Goal: Transaction & Acquisition: Book appointment/travel/reservation

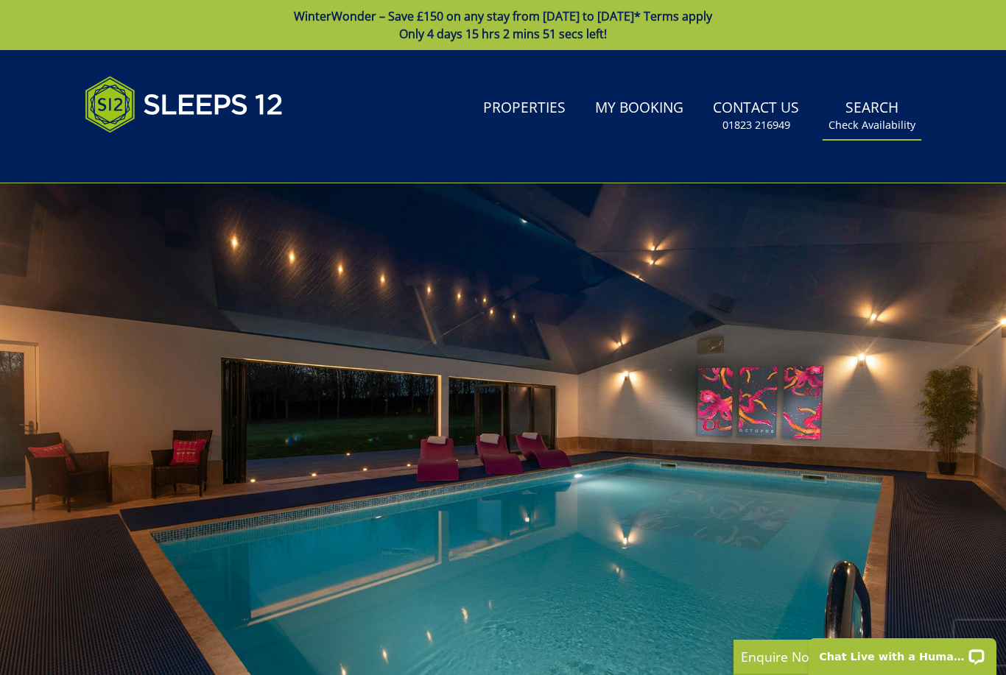
click at [876, 123] on small "Check Availability" at bounding box center [872, 125] width 87 height 15
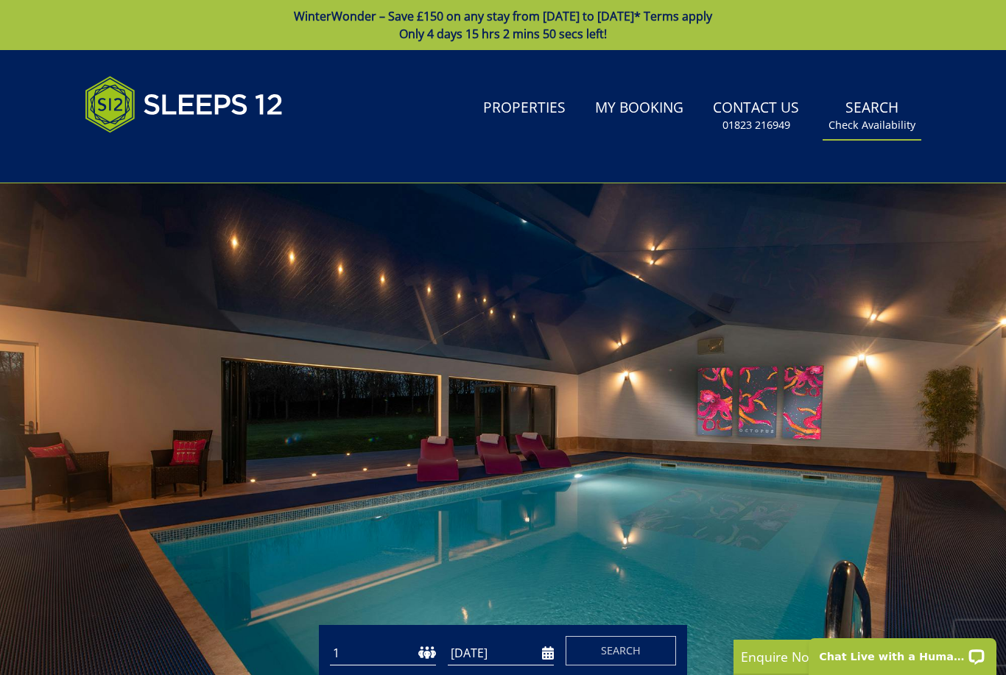
click at [901, 110] on link "Search Check Availability" at bounding box center [872, 116] width 99 height 48
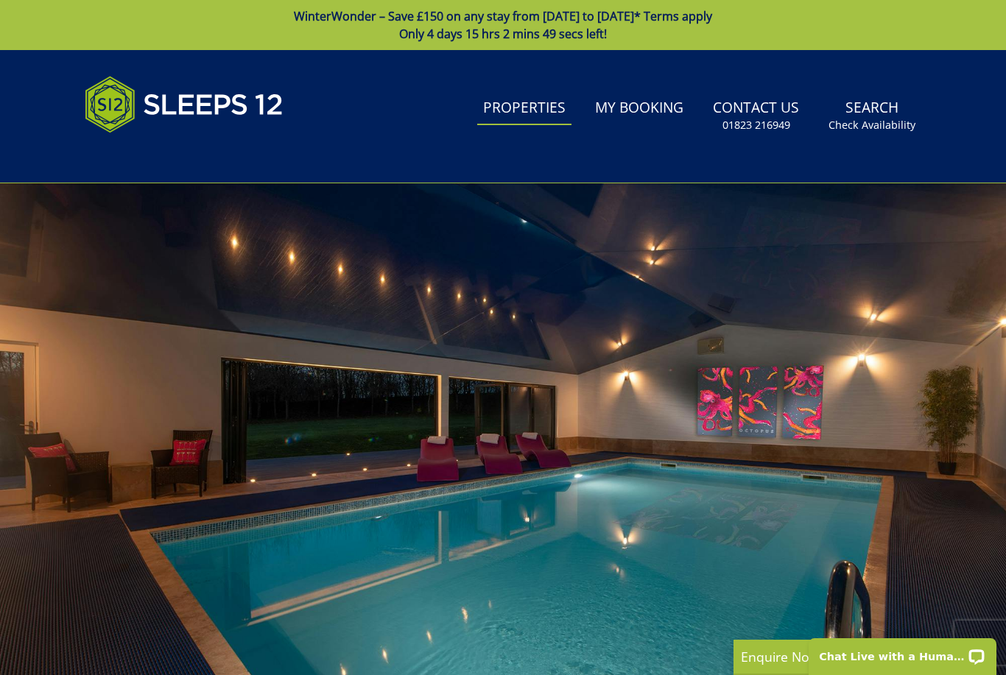
click at [522, 110] on link "Properties" at bounding box center [524, 108] width 94 height 33
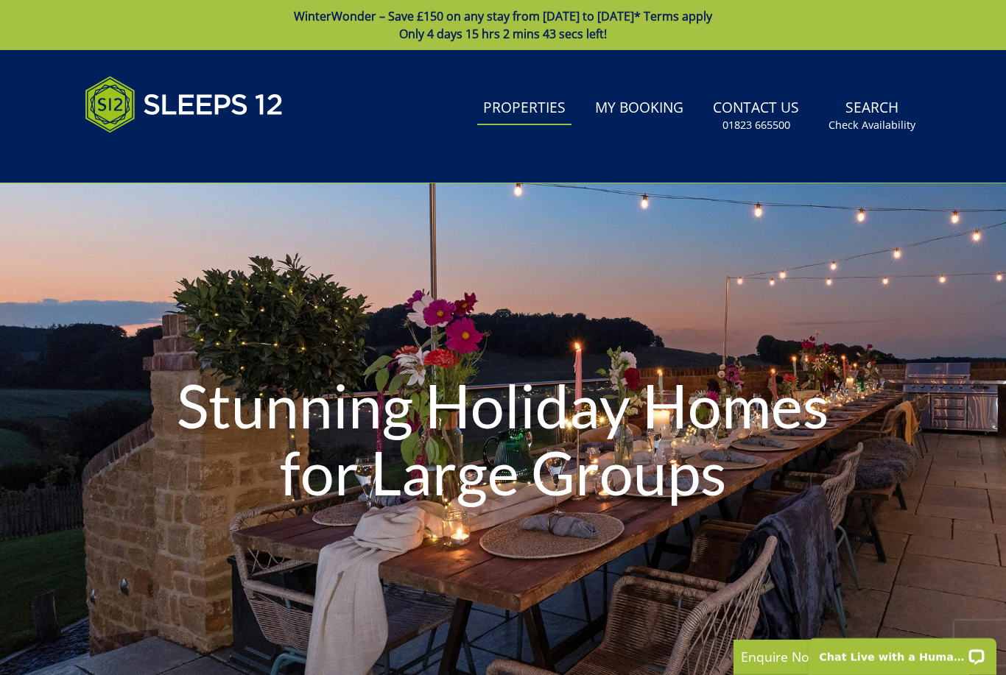
click at [812, 31] on link "WinterWonder – Save £150 on any stay from [DATE] to [DATE]* Terms apply Only 4 …" at bounding box center [503, 25] width 1006 height 50
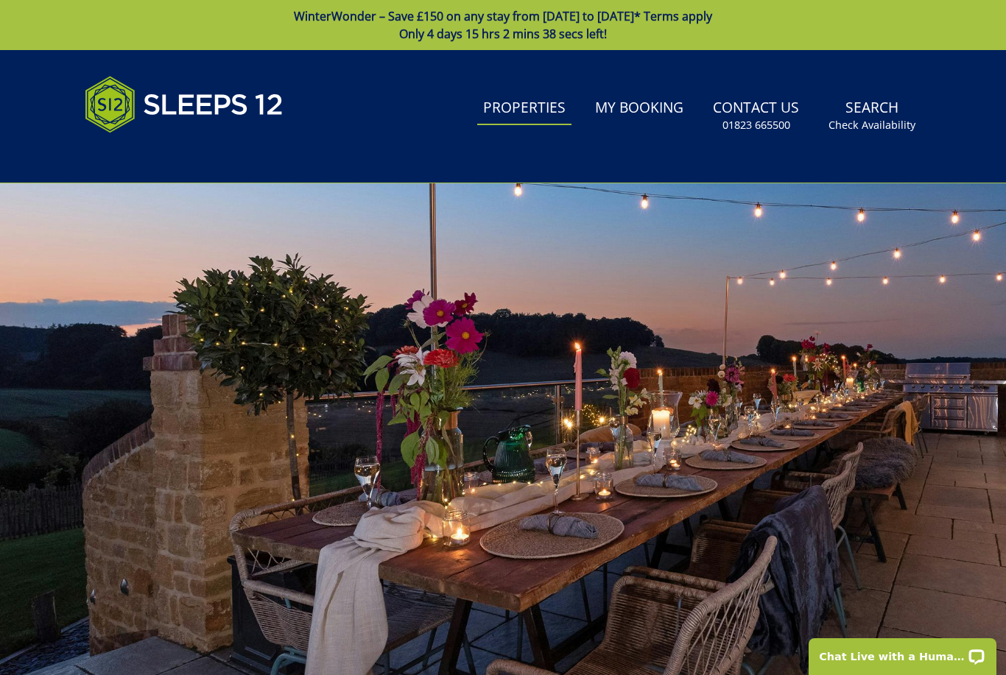
click at [502, 105] on link "Properties" at bounding box center [524, 108] width 94 height 33
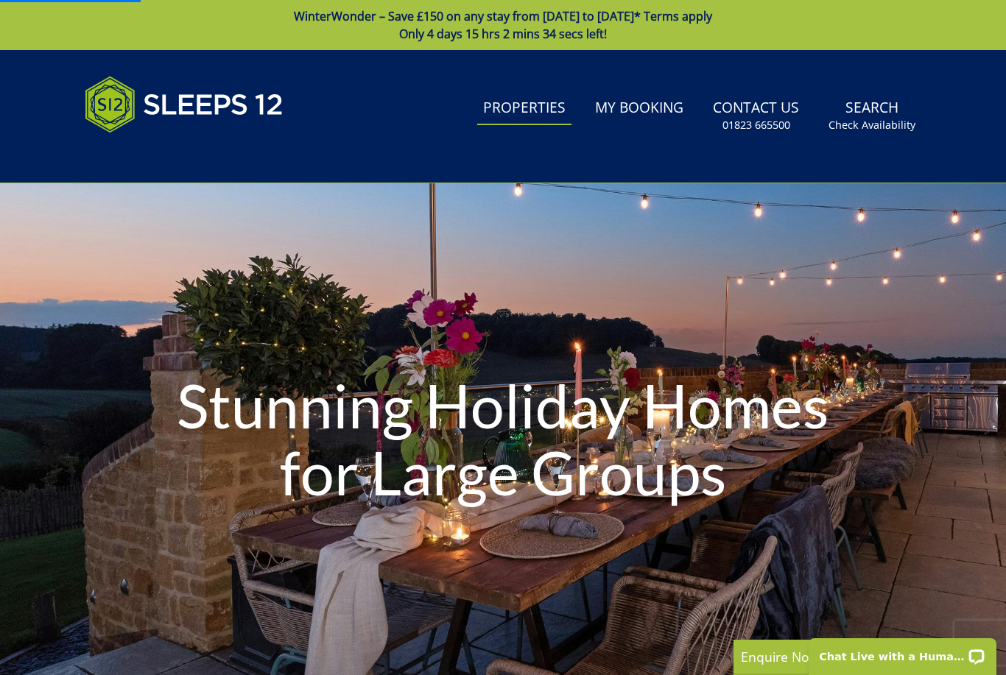
click at [544, 121] on link "Properties" at bounding box center [524, 108] width 94 height 33
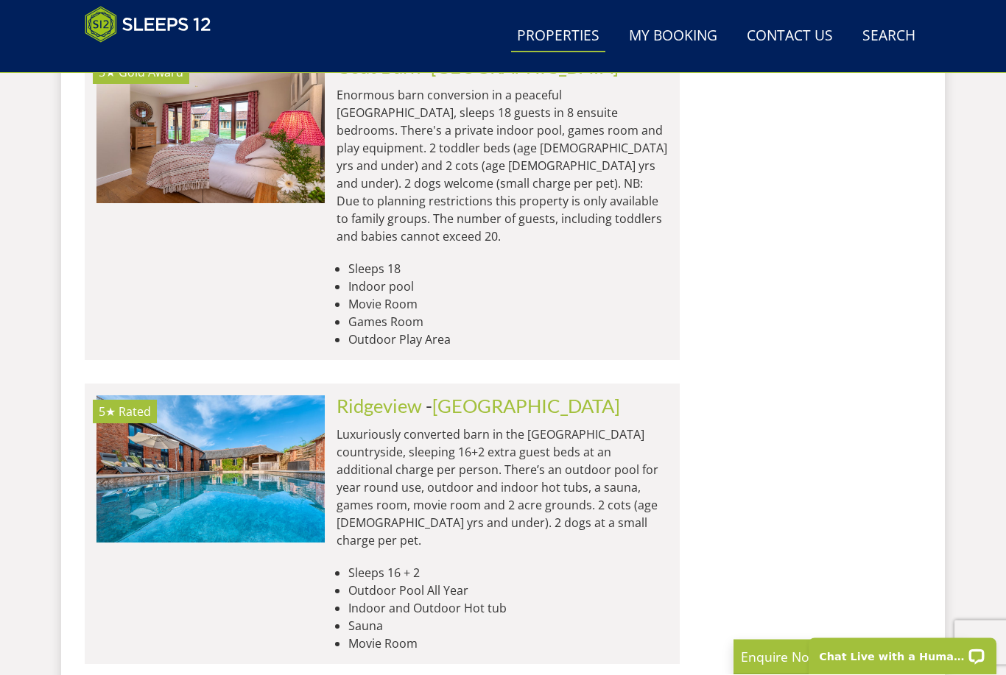
scroll to position [2785, 0]
click at [399, 395] on link "Ridgeview" at bounding box center [379, 406] width 85 height 22
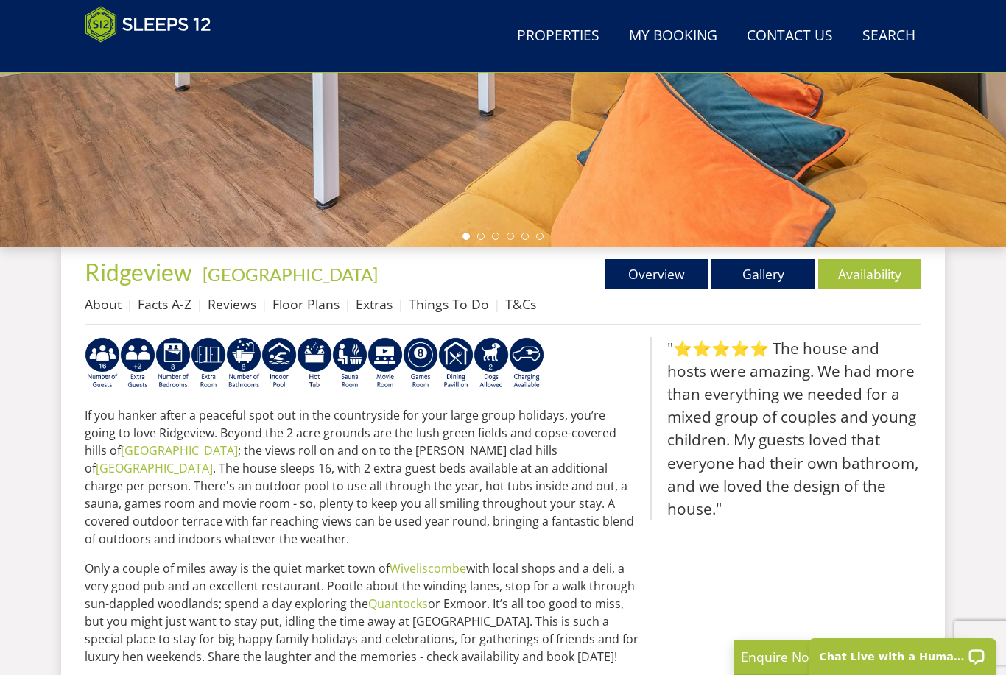
scroll to position [403, 0]
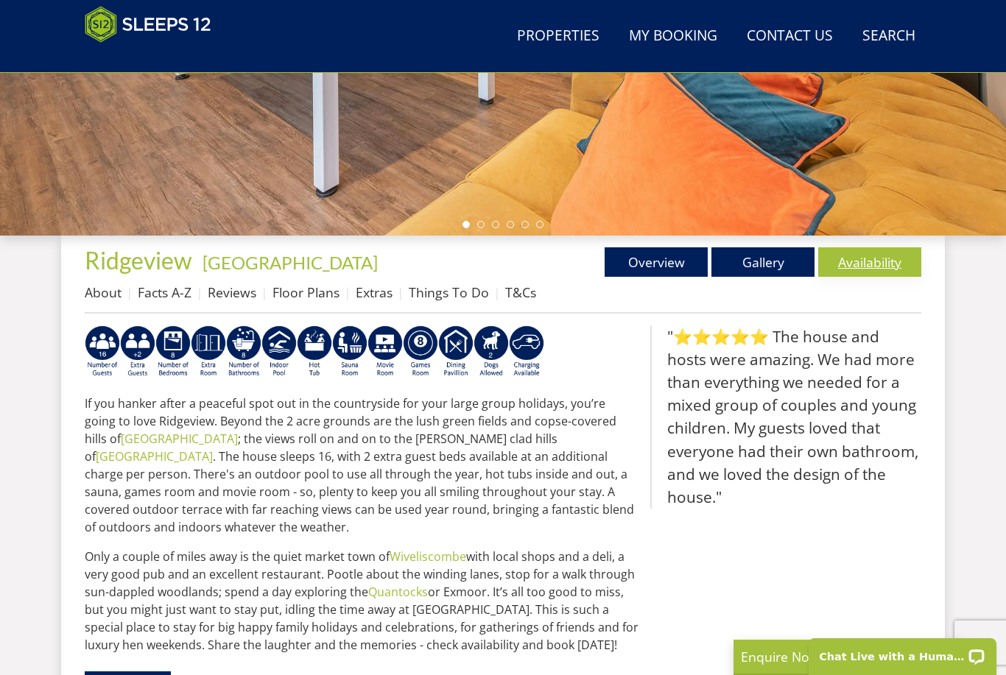
click at [862, 256] on link "Availability" at bounding box center [869, 261] width 103 height 29
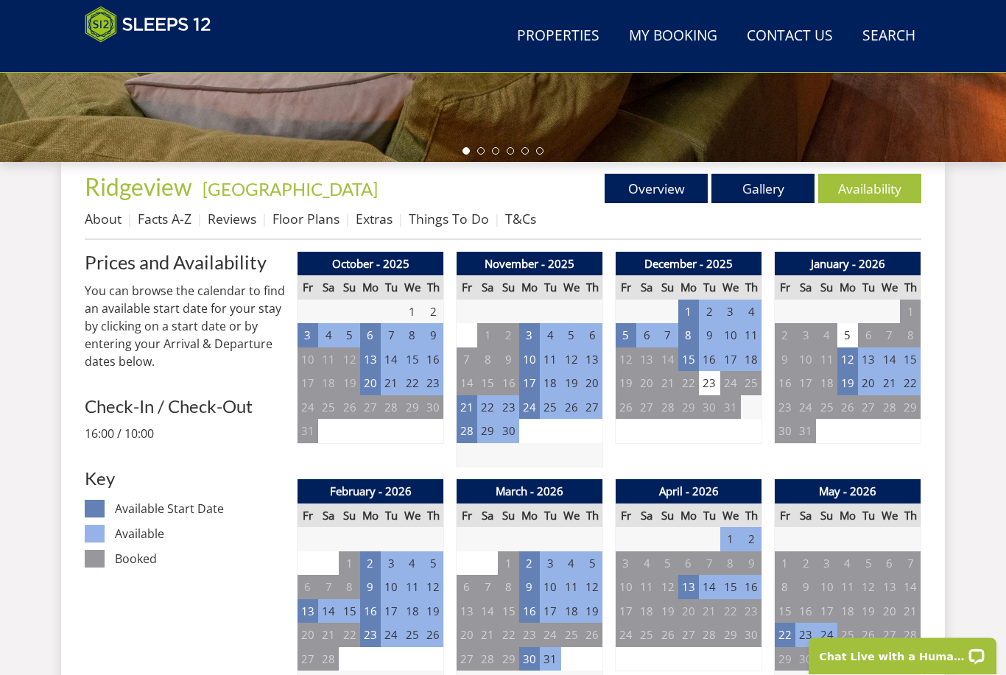
scroll to position [476, 0]
click at [314, 341] on td "3" at bounding box center [308, 335] width 21 height 24
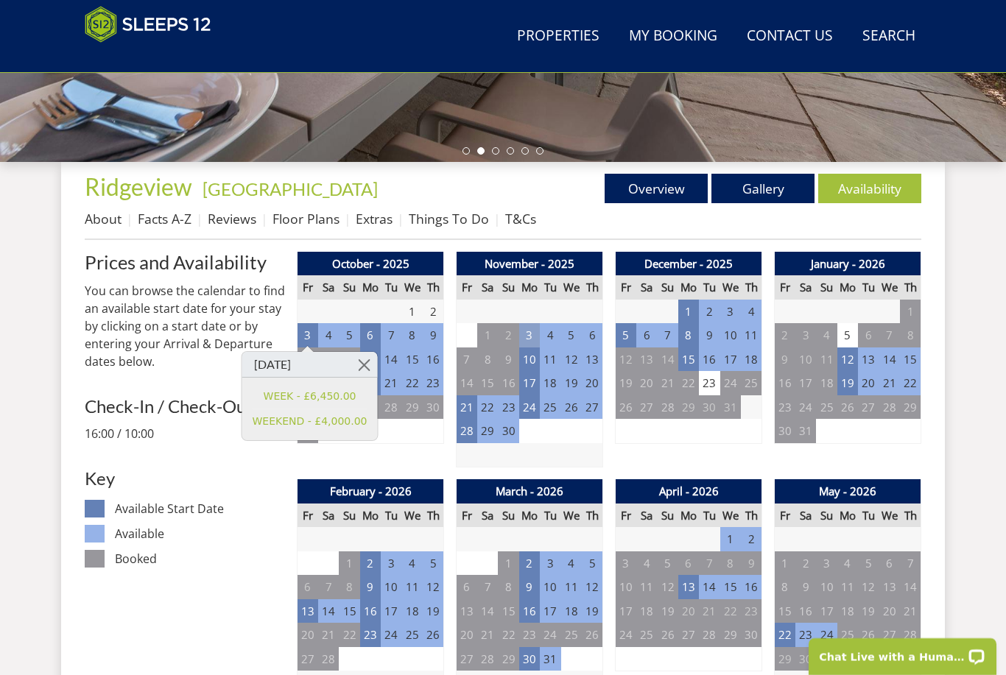
click at [533, 328] on td "3" at bounding box center [529, 335] width 21 height 24
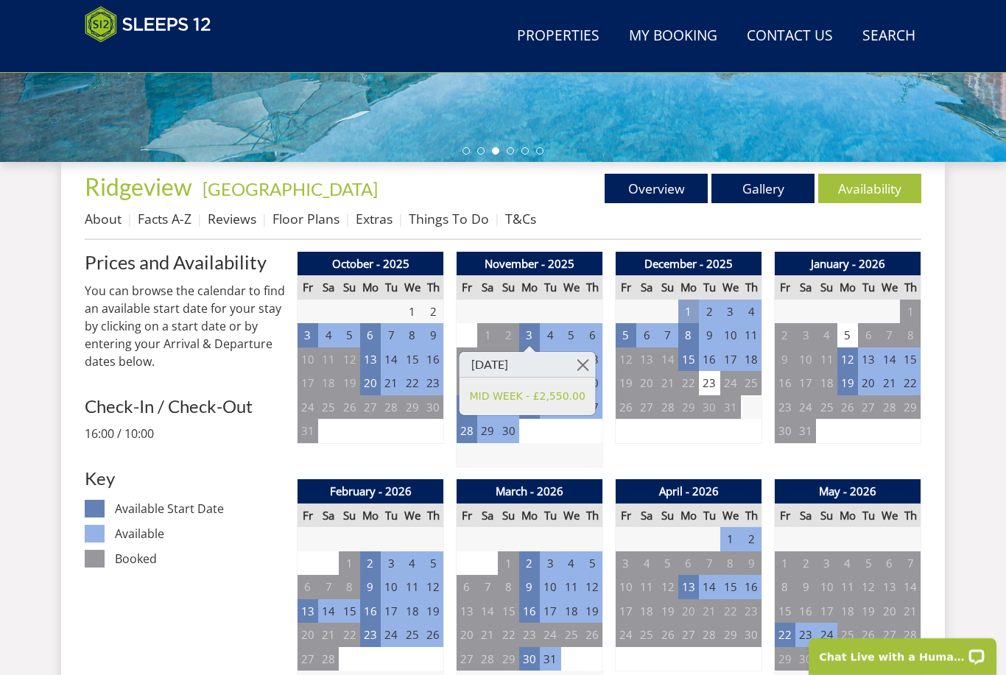
click at [683, 316] on td "1" at bounding box center [688, 312] width 21 height 24
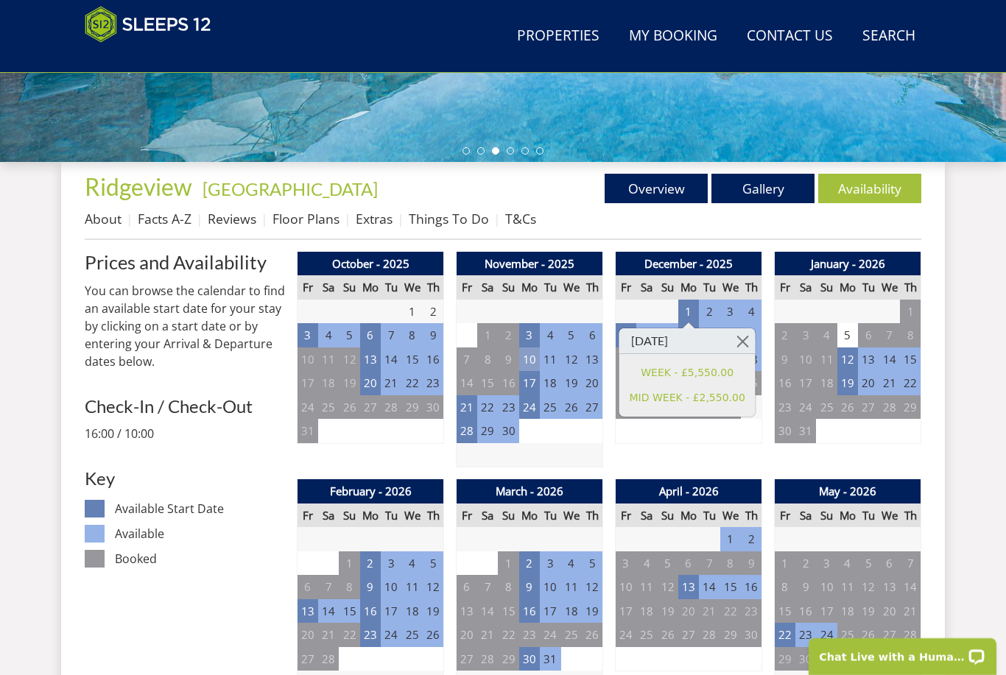
click at [532, 359] on td "10" at bounding box center [529, 360] width 21 height 24
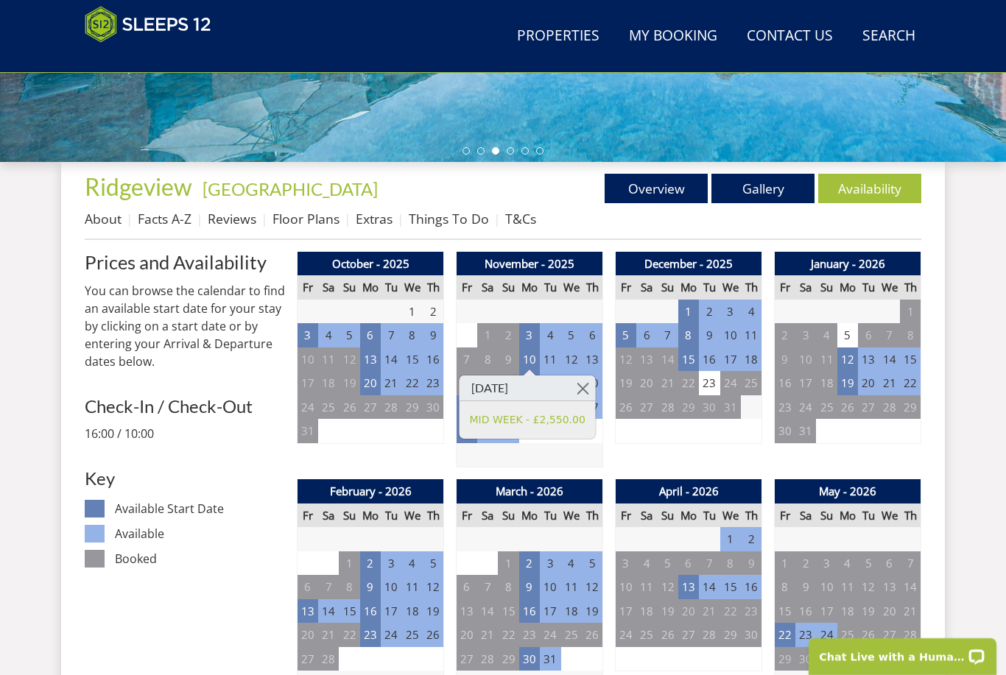
click at [552, 351] on td "11" at bounding box center [550, 360] width 21 height 24
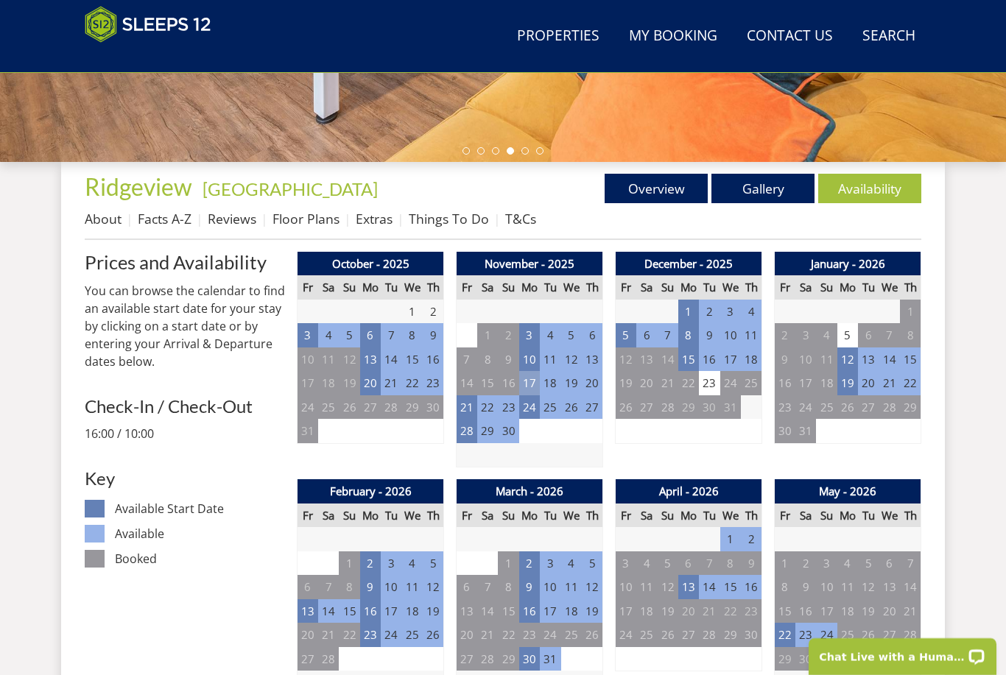
click at [535, 379] on td "17" at bounding box center [529, 383] width 21 height 24
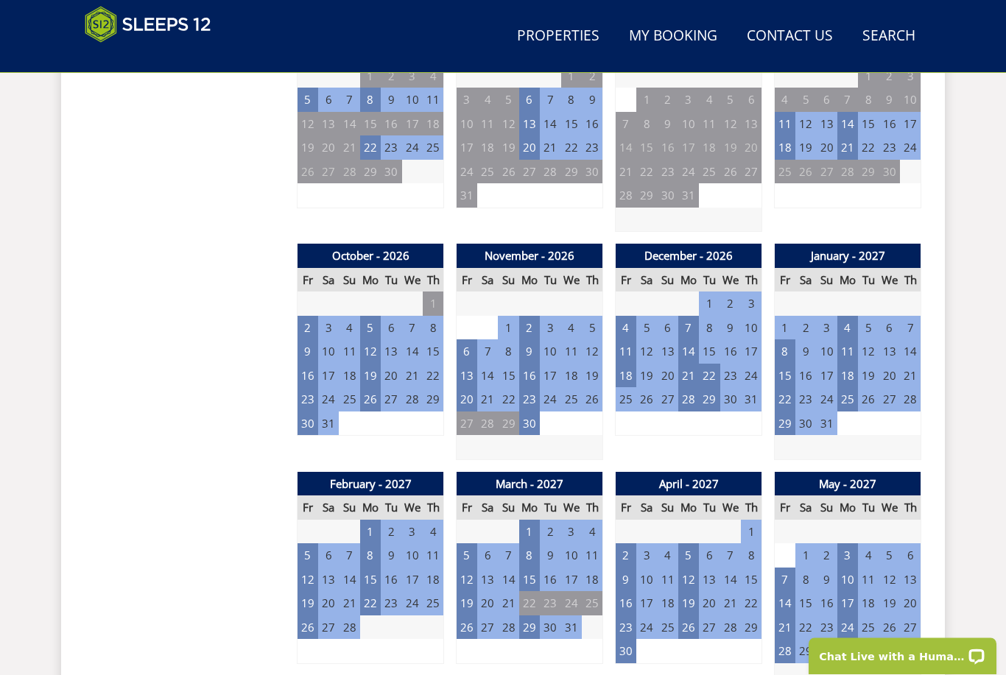
scroll to position [1168, 0]
click at [787, 367] on td "15" at bounding box center [785, 376] width 21 height 24
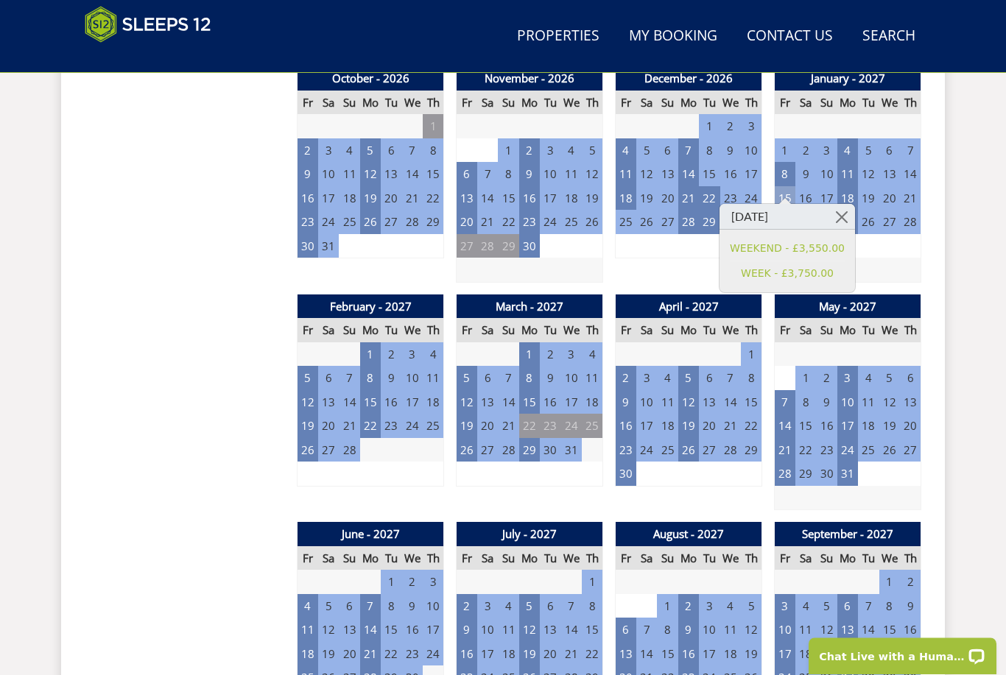
scroll to position [1346, 0]
click at [627, 438] on td "23" at bounding box center [626, 450] width 21 height 24
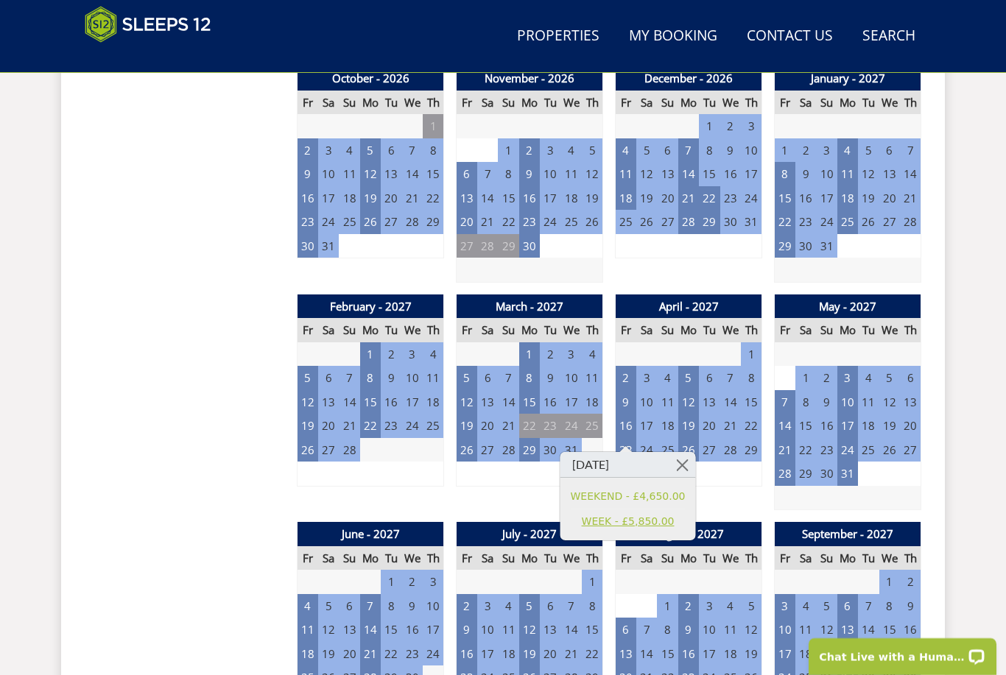
click at [656, 519] on link "WEEK - £5,850.00" at bounding box center [628, 521] width 115 height 15
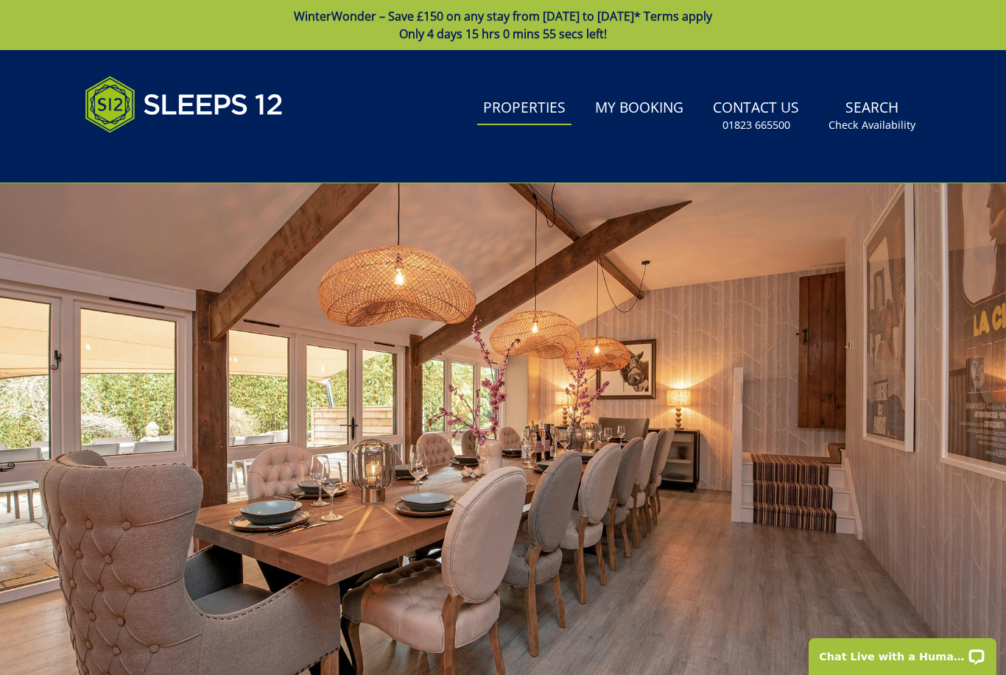
click at [552, 110] on link "Properties" at bounding box center [524, 108] width 94 height 33
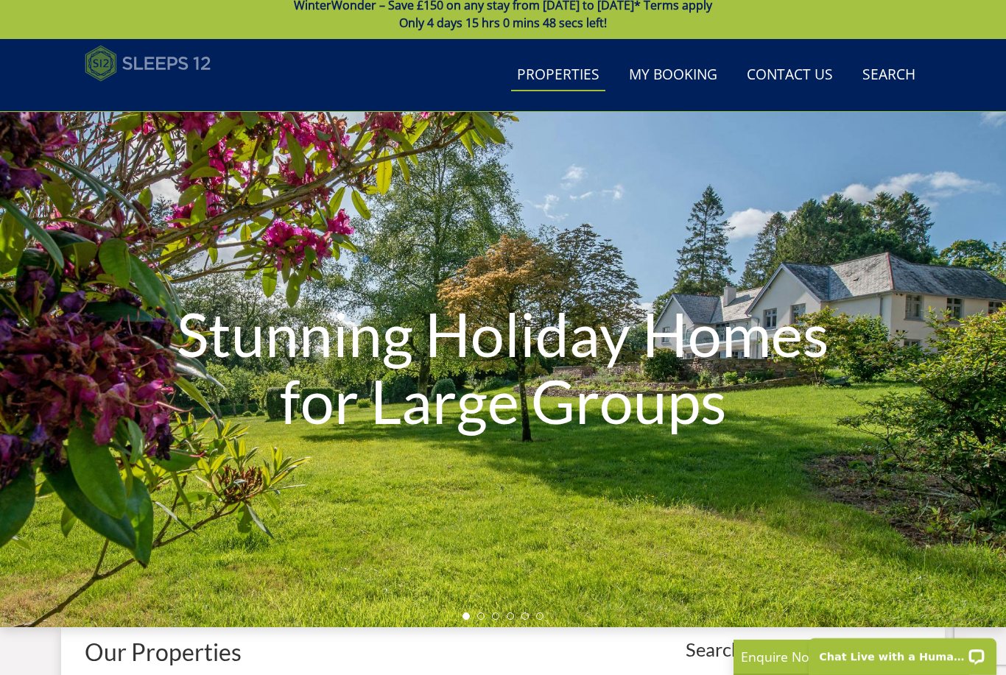
click at [123, 64] on img at bounding box center [148, 63] width 127 height 37
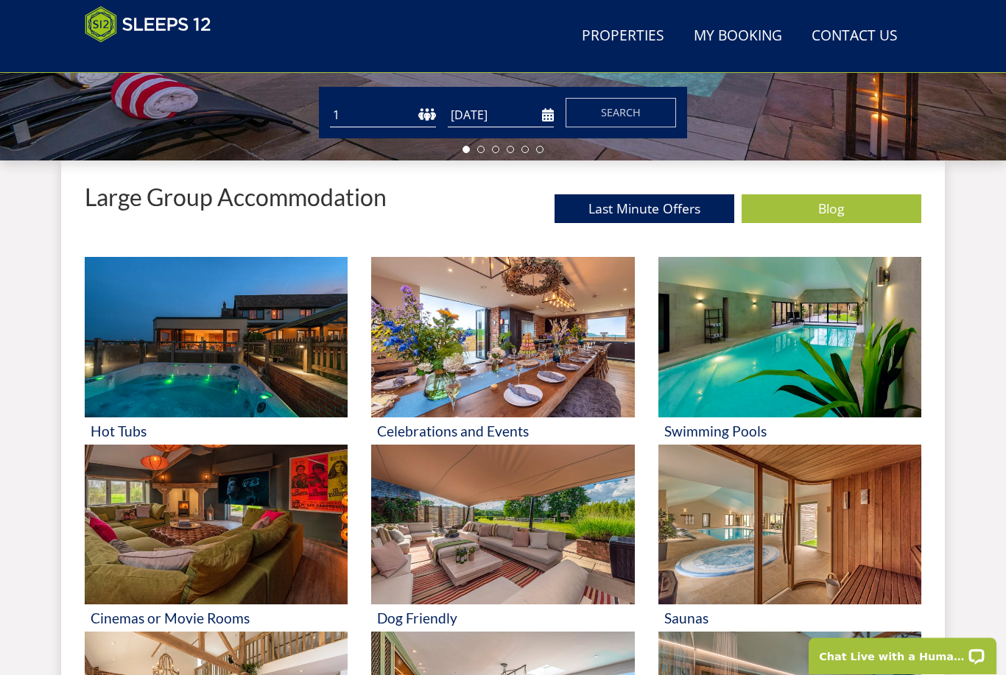
scroll to position [485, 0]
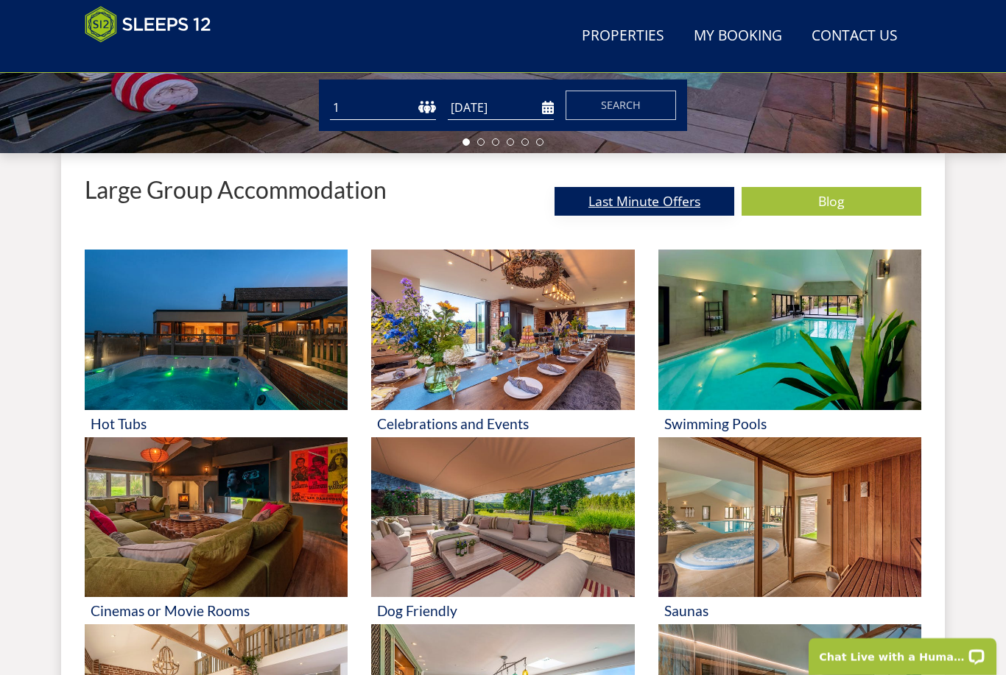
click at [658, 197] on link "Last Minute Offers" at bounding box center [645, 201] width 180 height 29
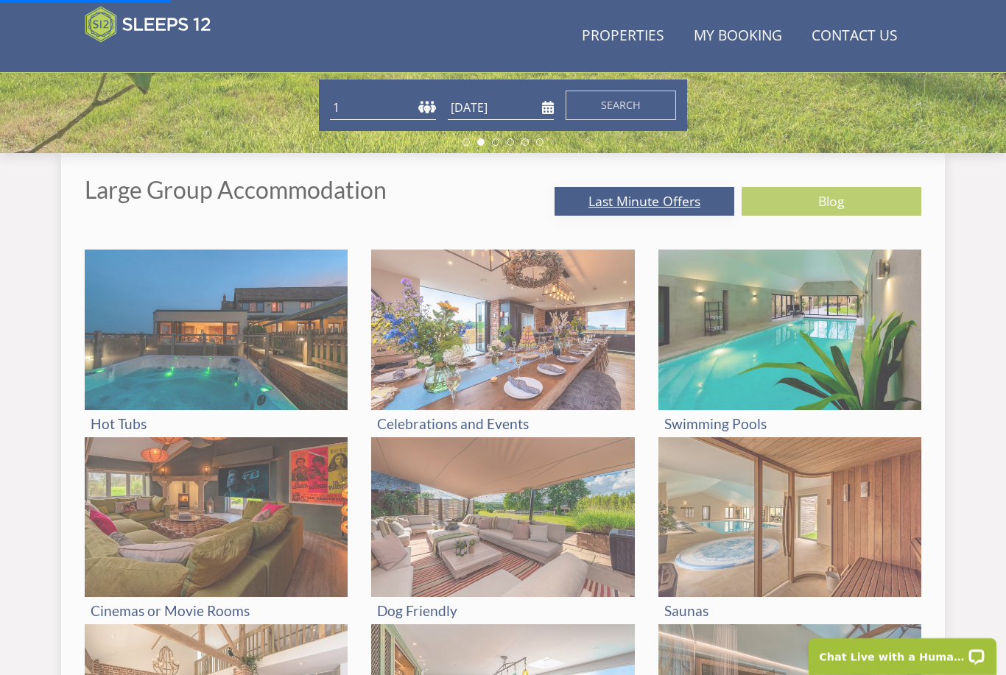
click at [658, 194] on link "Last Minute Offers" at bounding box center [645, 201] width 180 height 29
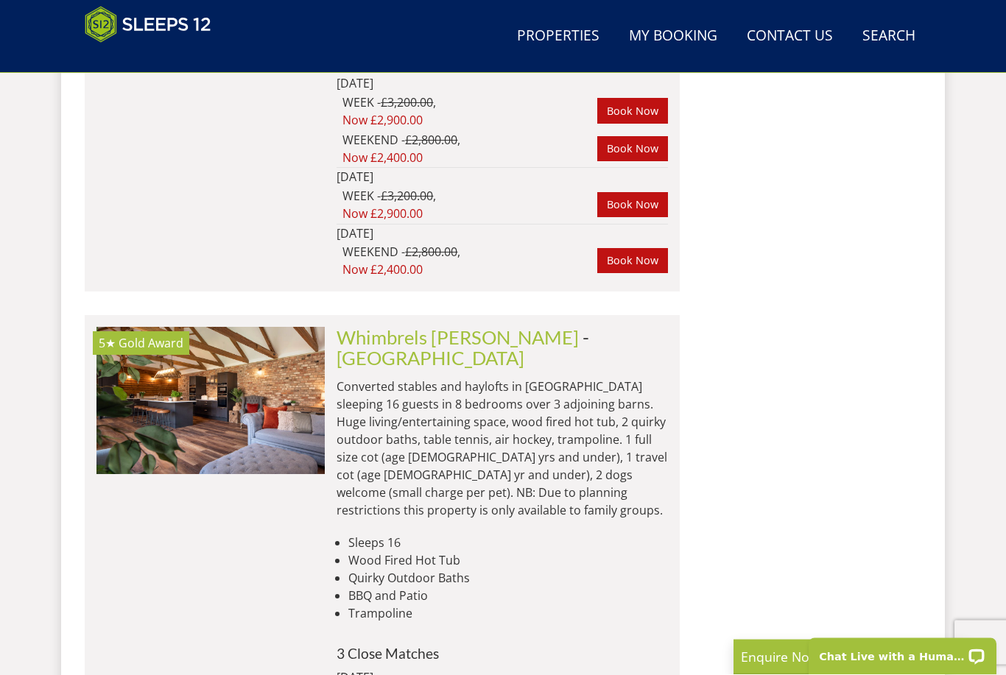
scroll to position [3842, 0]
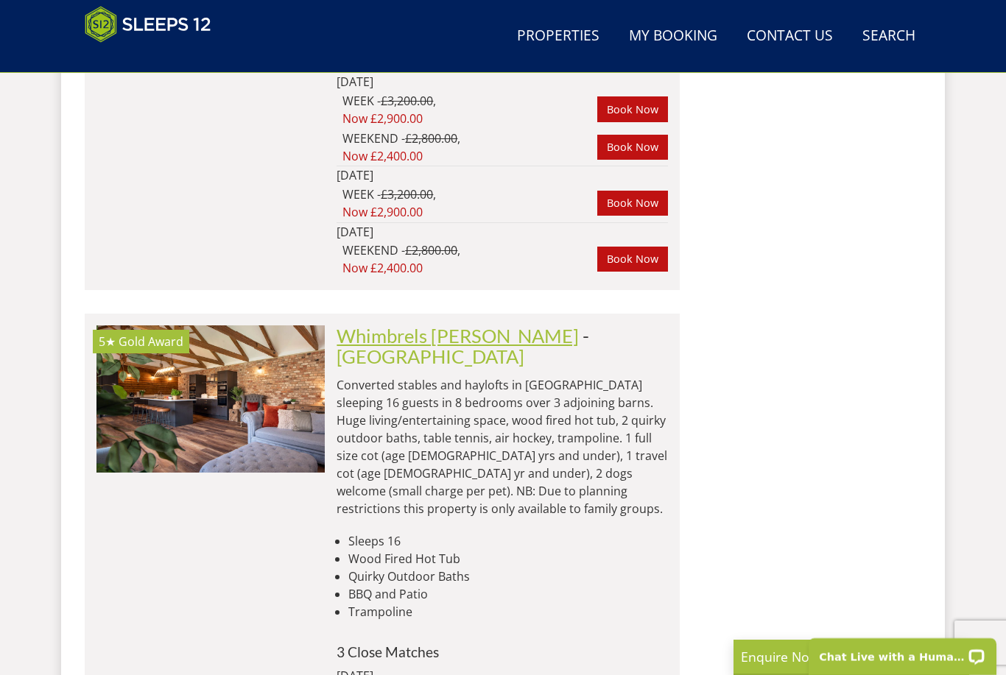
click at [423, 325] on link "Whimbrels [PERSON_NAME]" at bounding box center [458, 336] width 242 height 22
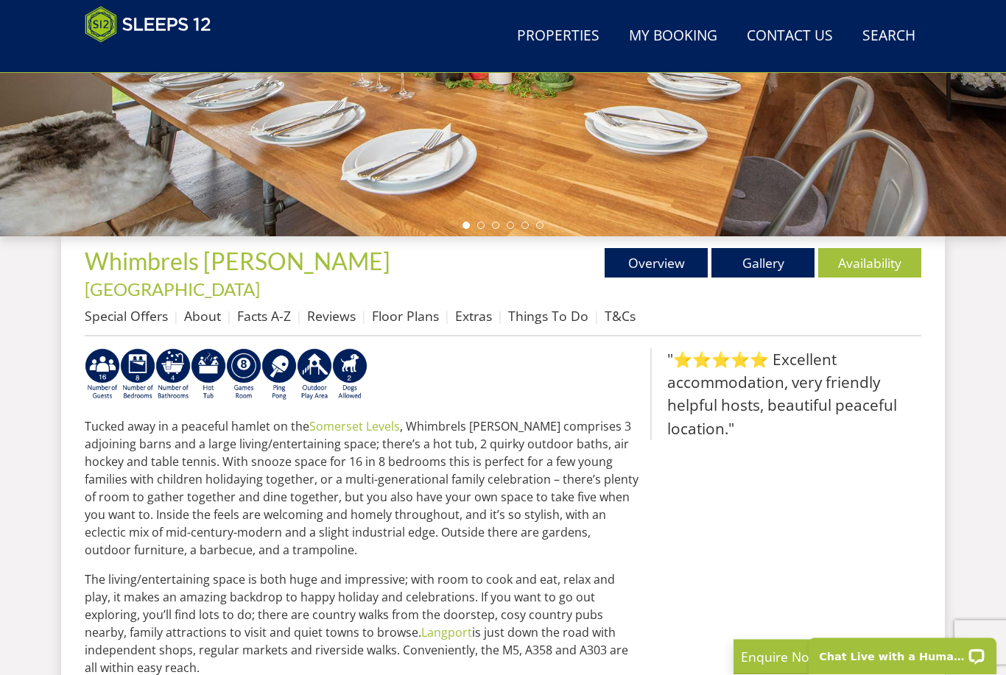
scroll to position [402, 0]
click at [781, 250] on link "Gallery" at bounding box center [762, 262] width 103 height 29
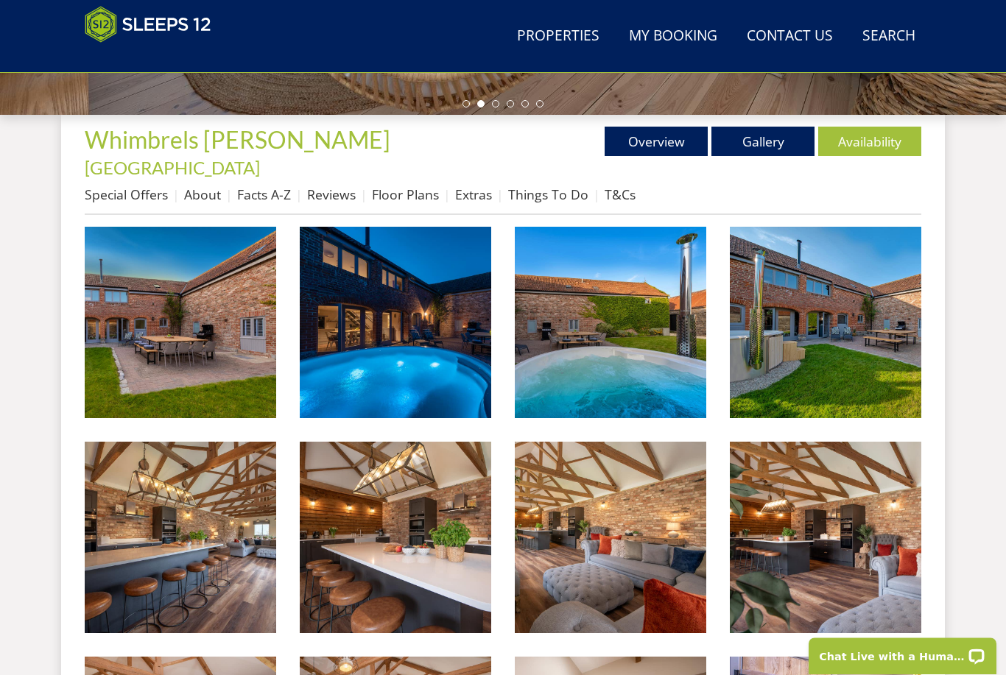
scroll to position [527, 0]
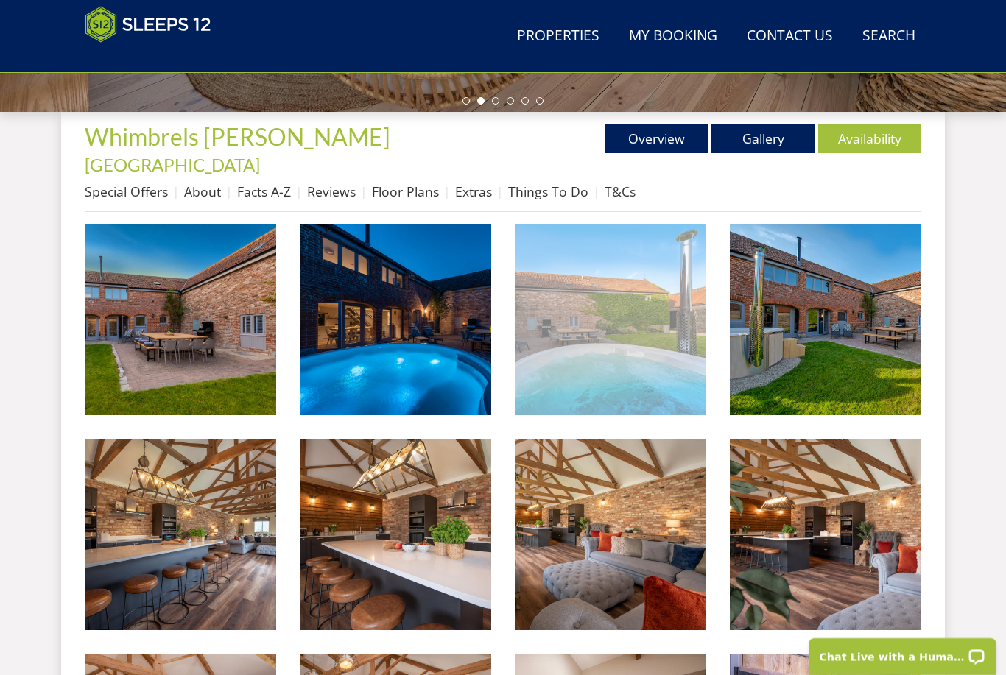
click at [635, 323] on img at bounding box center [610, 319] width 191 height 191
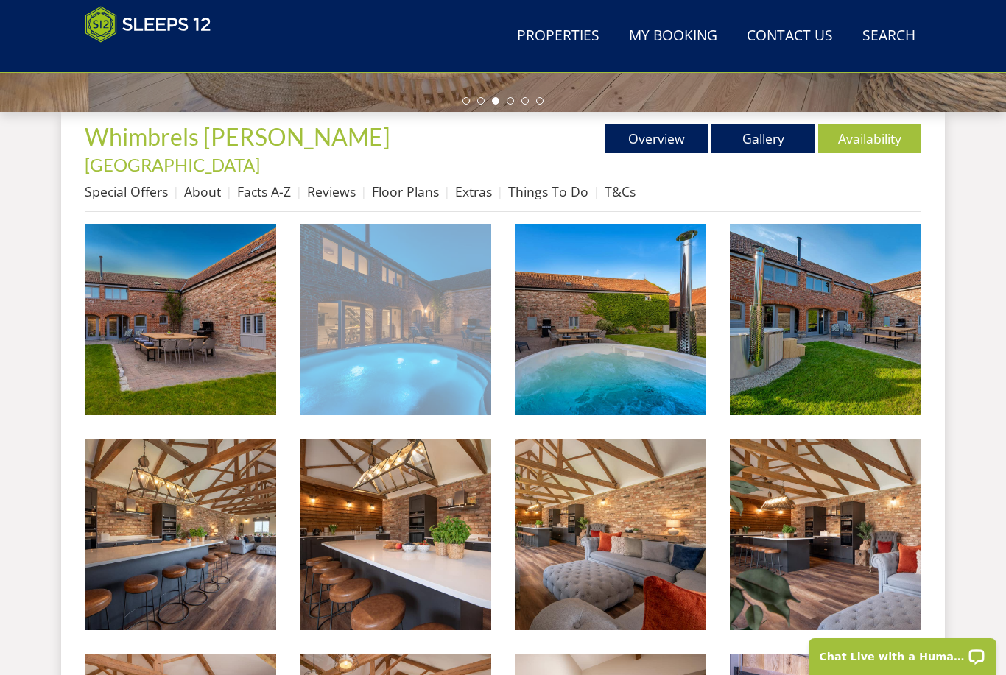
click at [448, 376] on img at bounding box center [395, 319] width 191 height 191
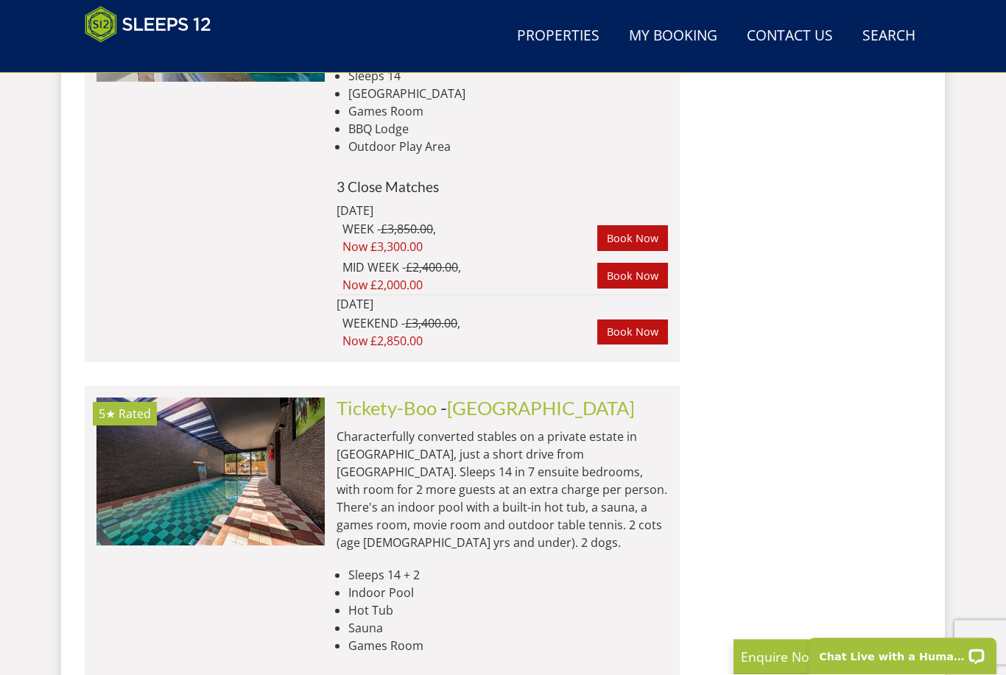
scroll to position [5713, 0]
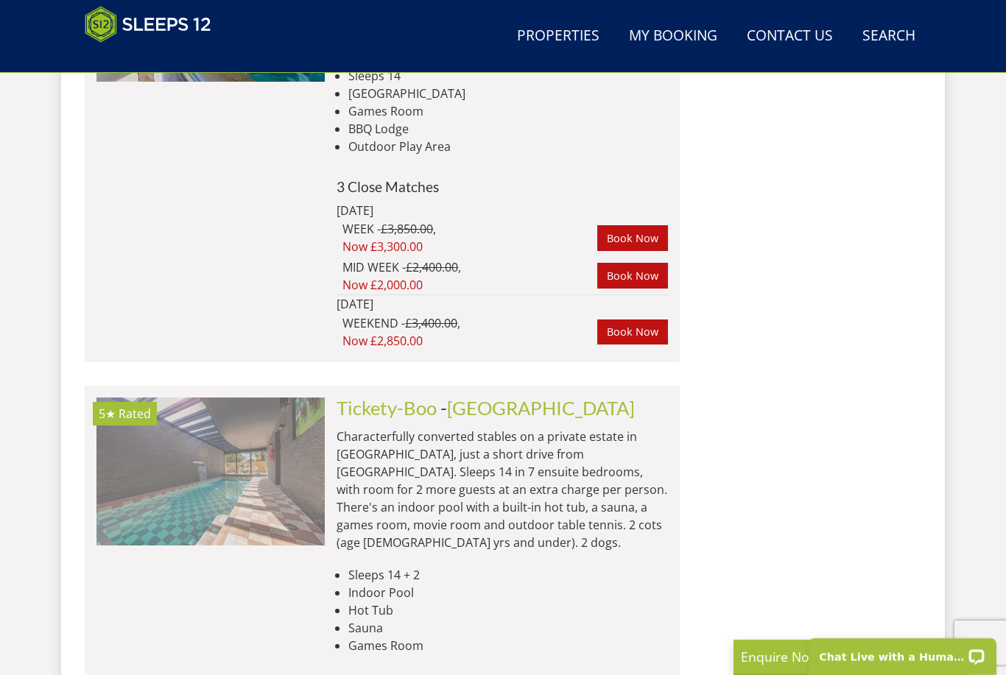
click at [162, 398] on img at bounding box center [210, 471] width 228 height 147
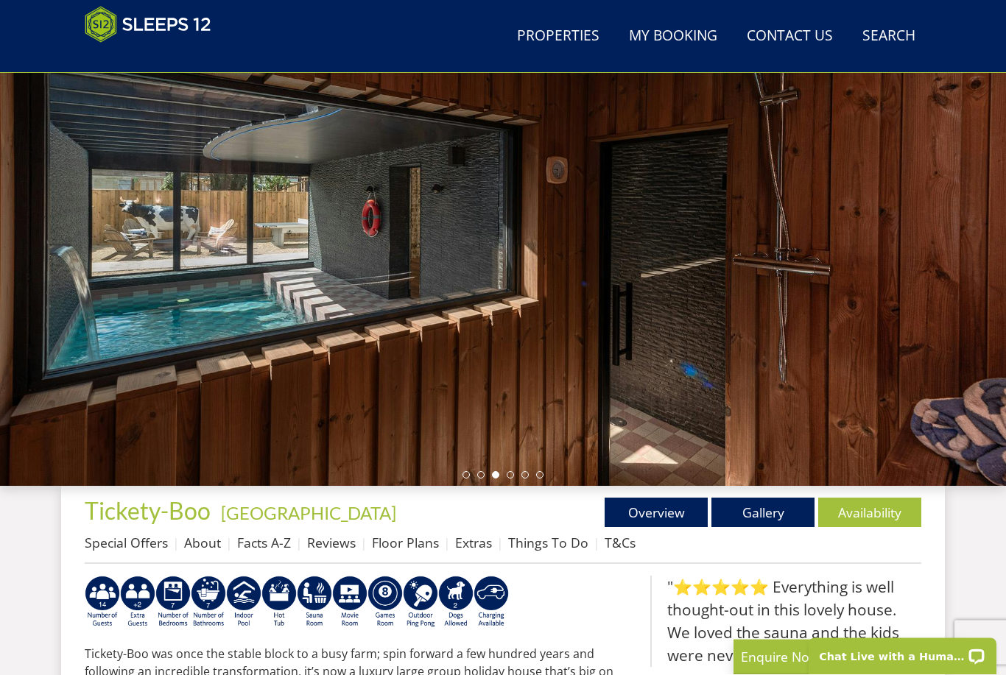
scroll to position [152, 0]
click at [769, 499] on link "Gallery" at bounding box center [762, 512] width 103 height 29
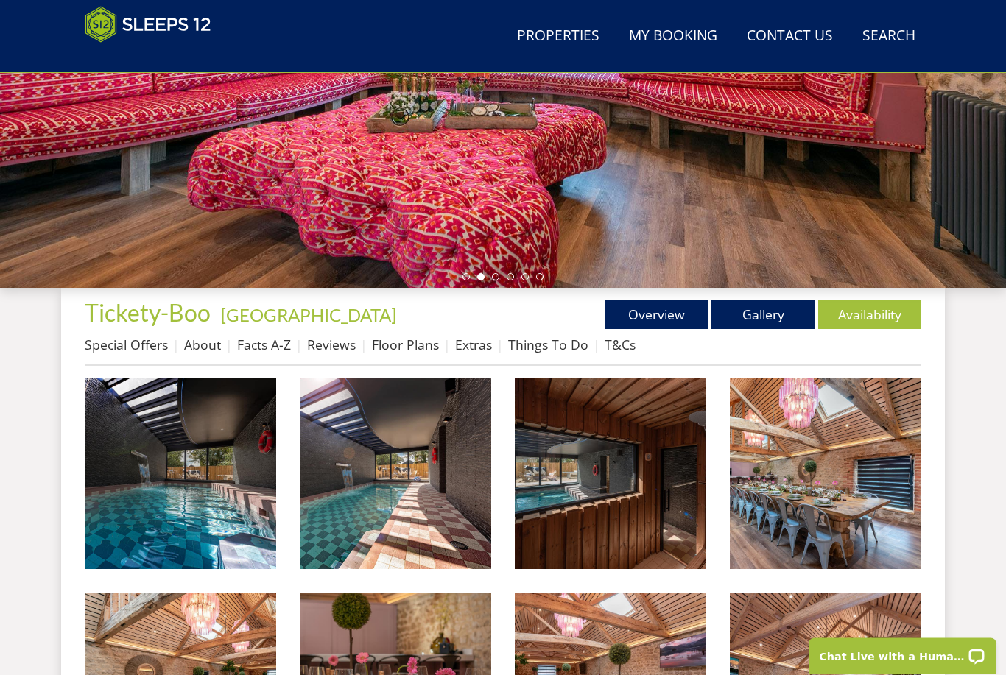
scroll to position [351, 0]
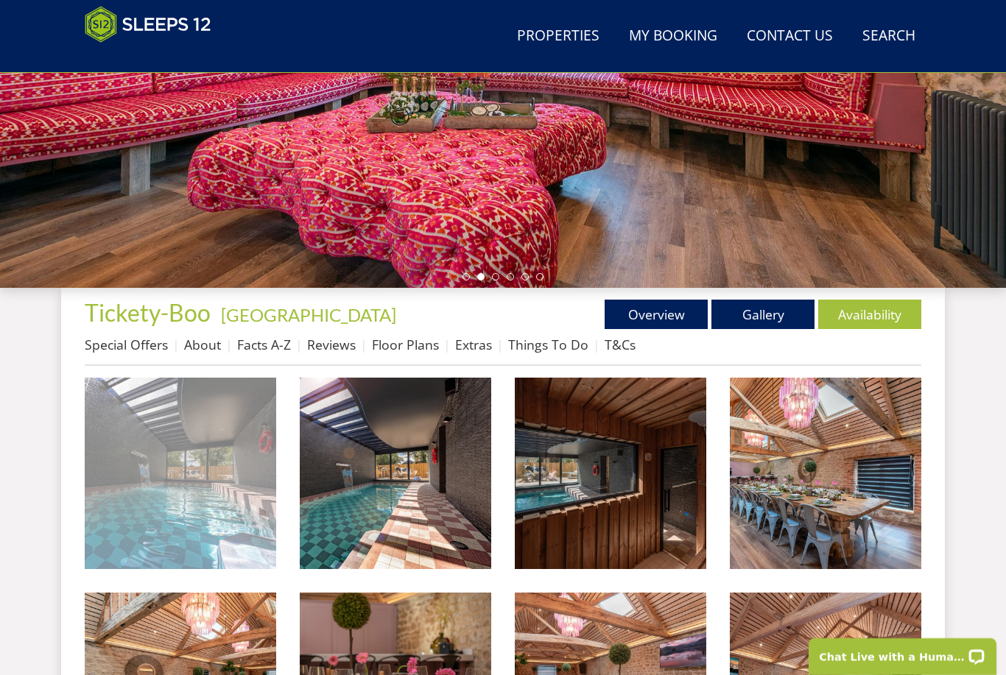
click at [163, 465] on img at bounding box center [180, 473] width 191 height 191
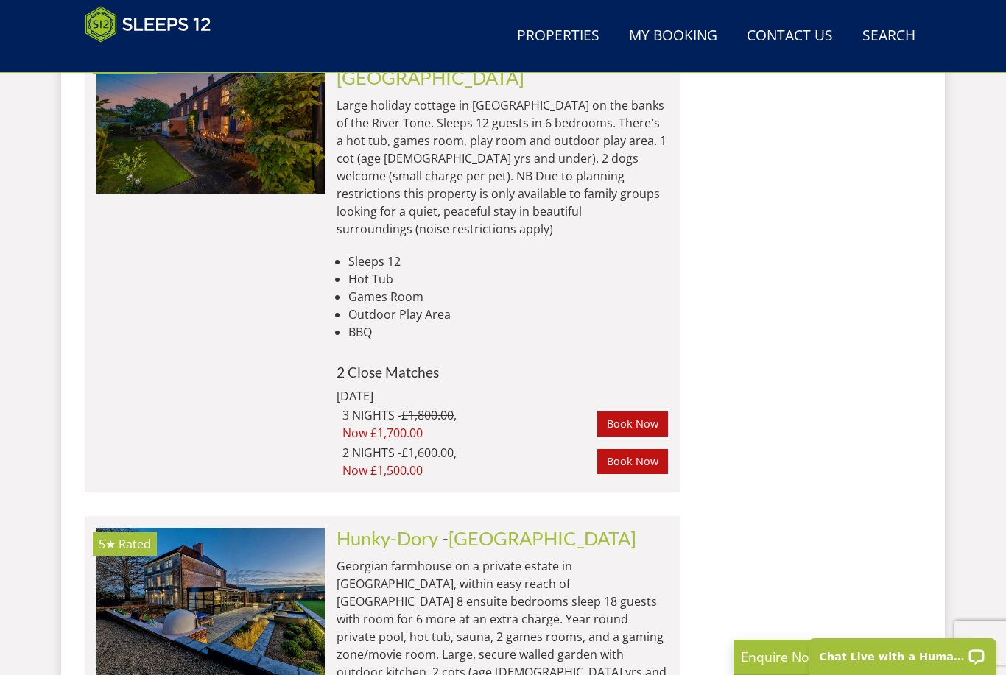
scroll to position [7697, 0]
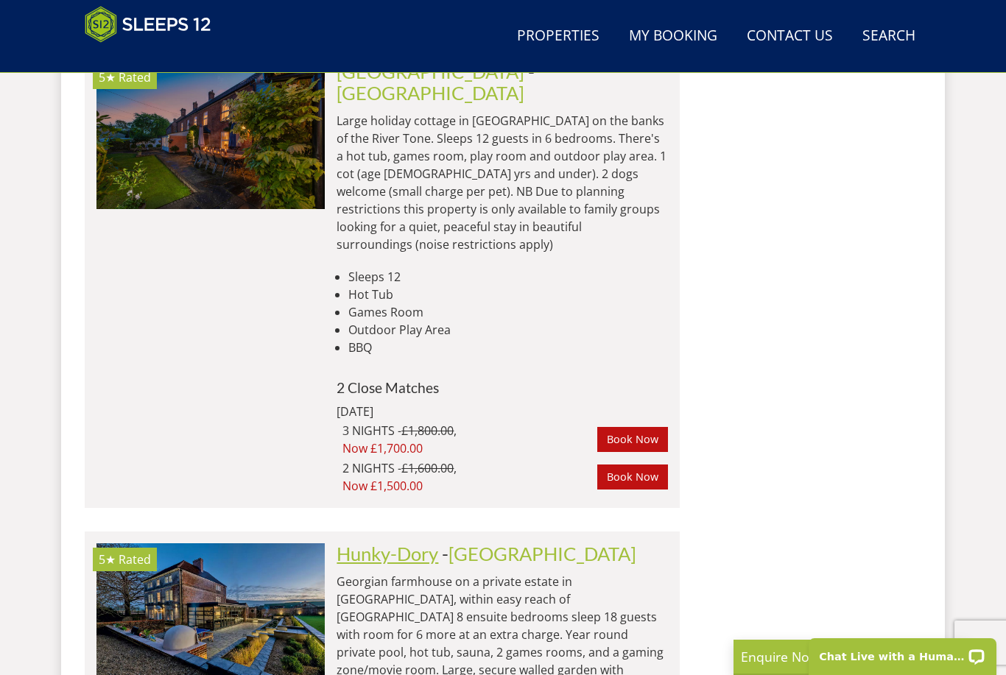
click at [413, 543] on link "Hunky-Dory" at bounding box center [388, 554] width 102 height 22
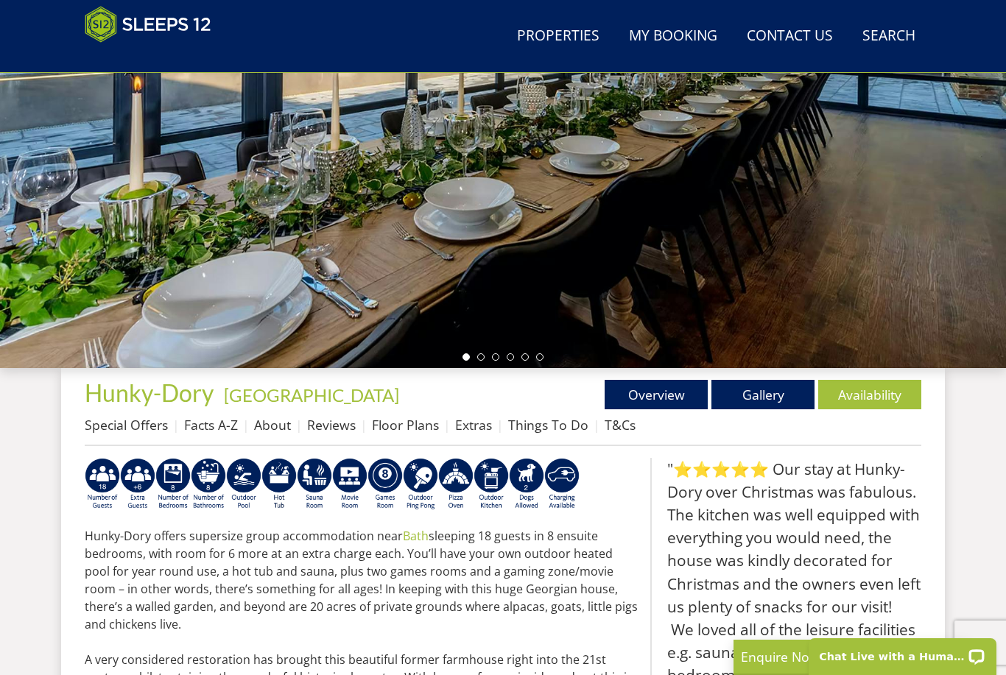
scroll to position [293, 0]
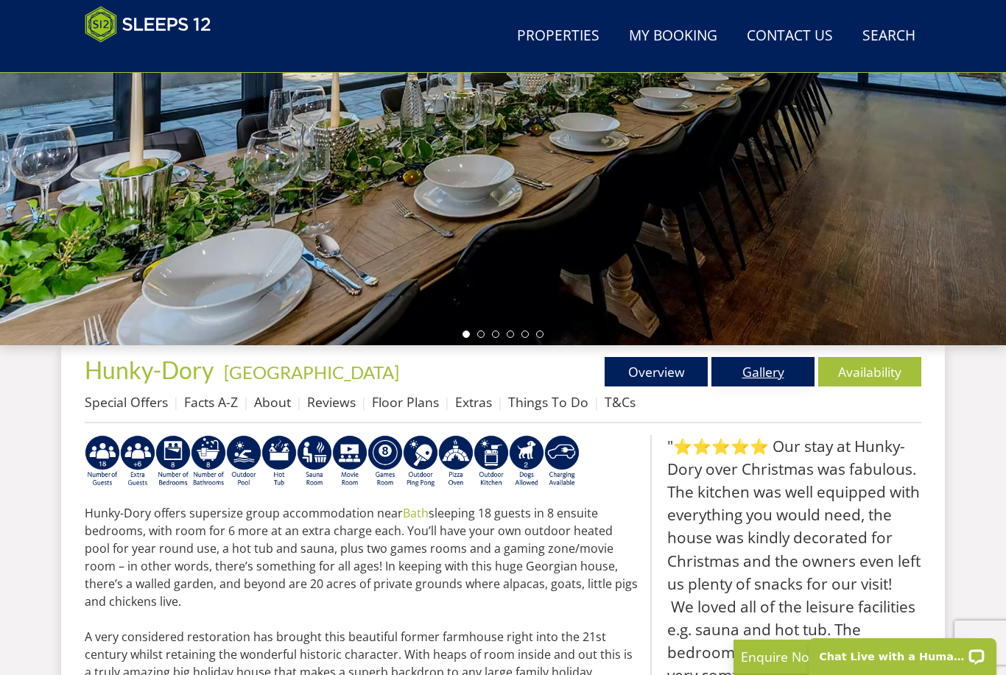
click at [761, 362] on link "Gallery" at bounding box center [762, 371] width 103 height 29
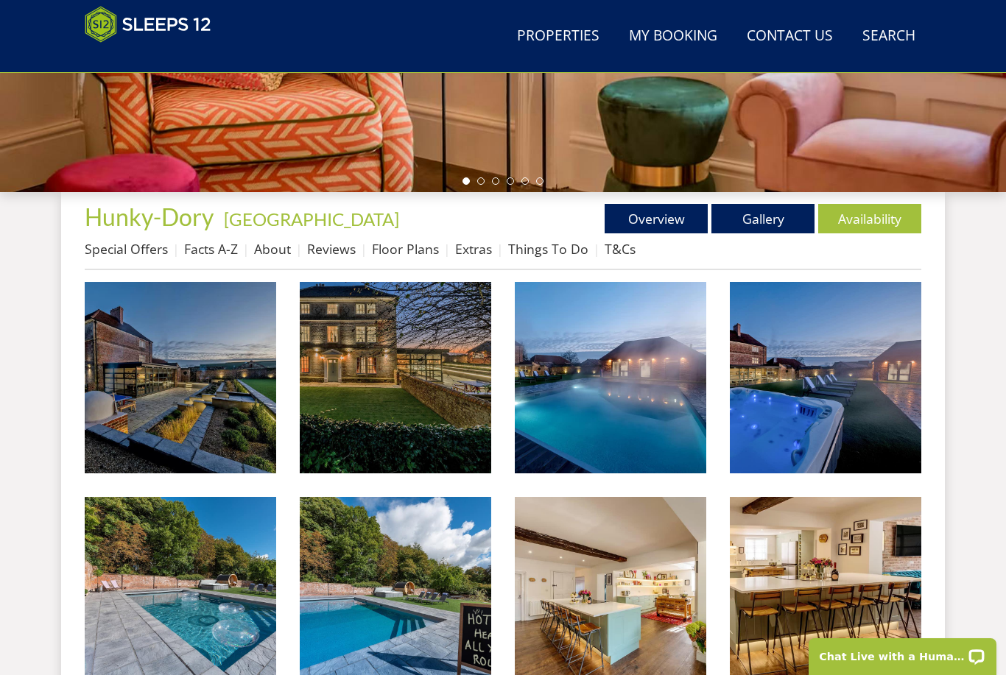
scroll to position [451, 0]
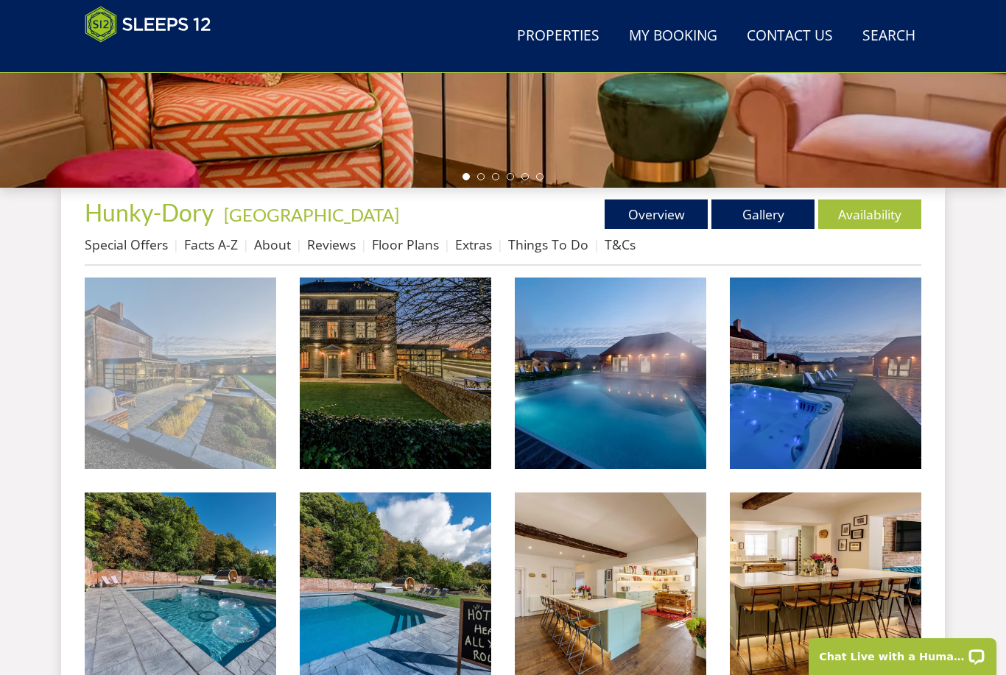
click at [145, 367] on img at bounding box center [180, 373] width 191 height 191
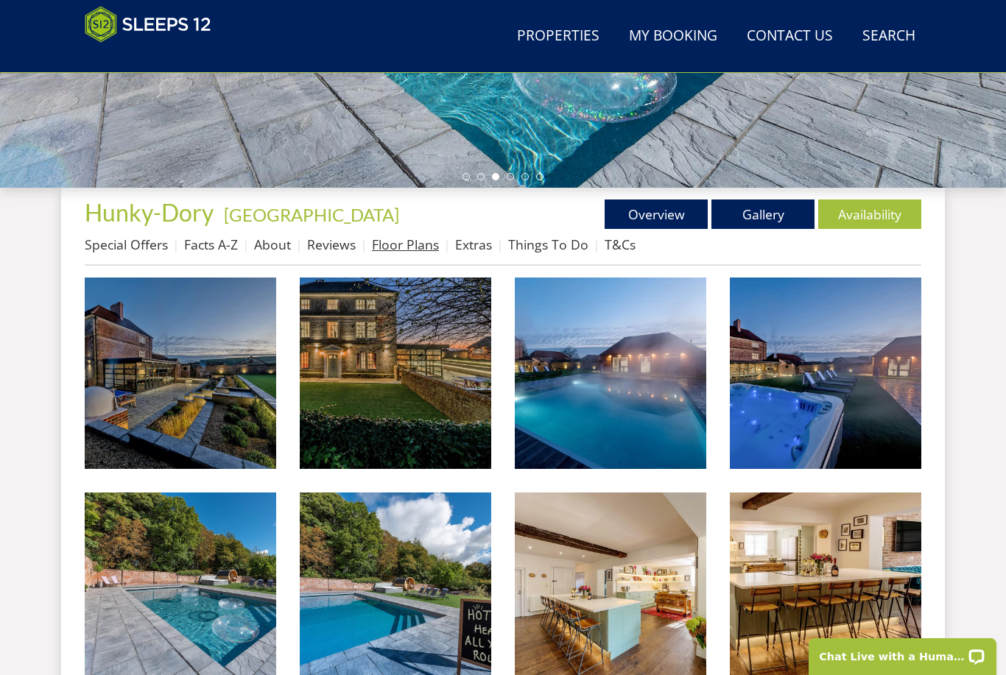
click at [391, 248] on link "Floor Plans" at bounding box center [405, 245] width 67 height 18
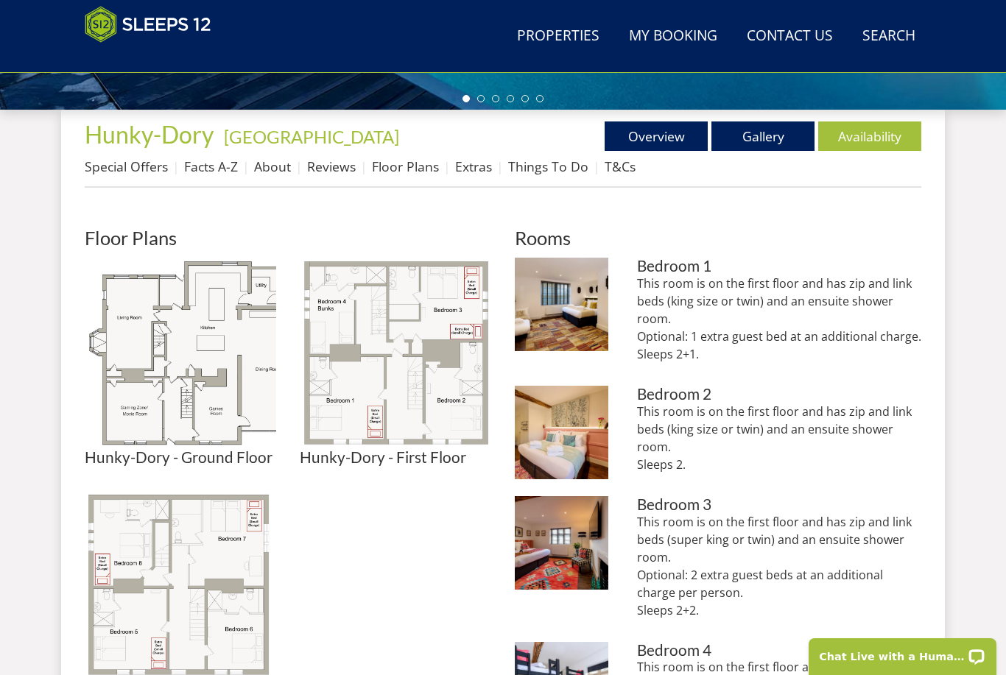
scroll to position [556, 0]
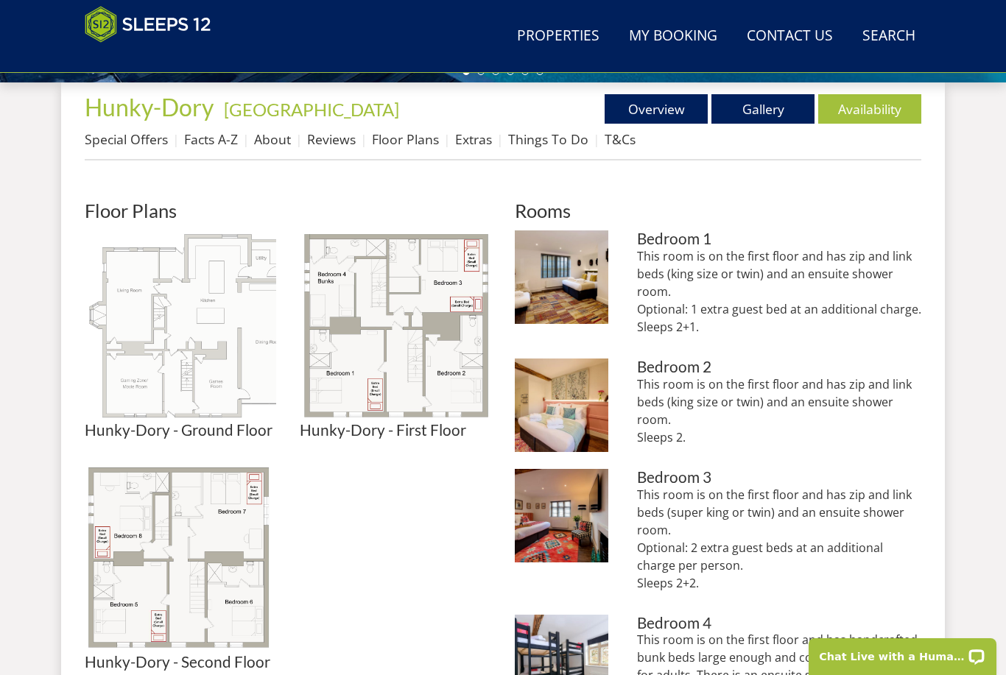
click at [225, 384] on img at bounding box center [180, 326] width 191 height 191
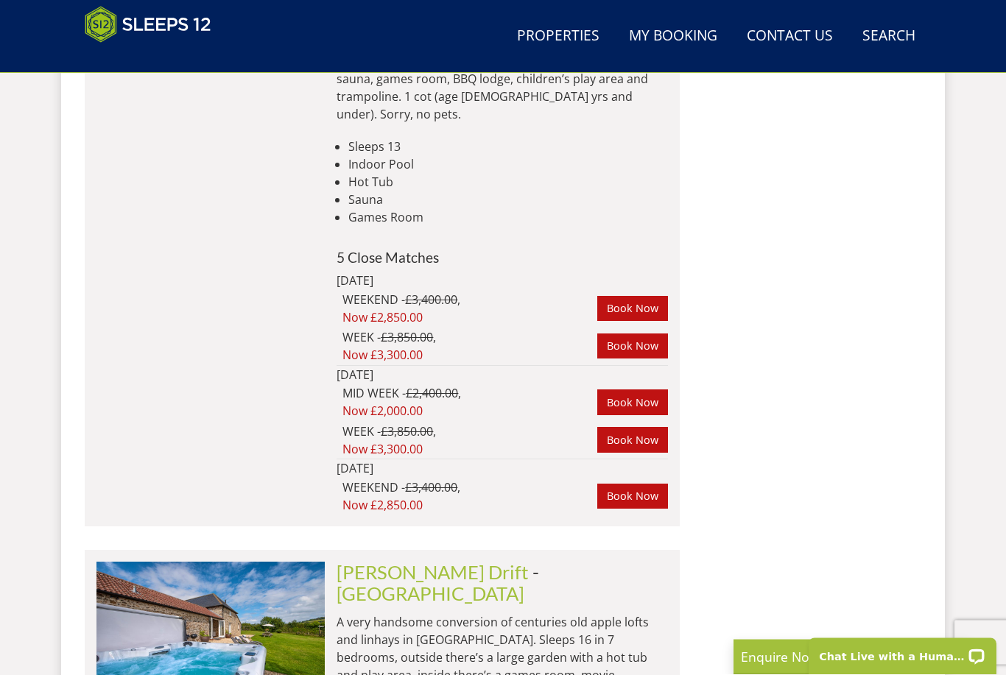
scroll to position [10436, 0]
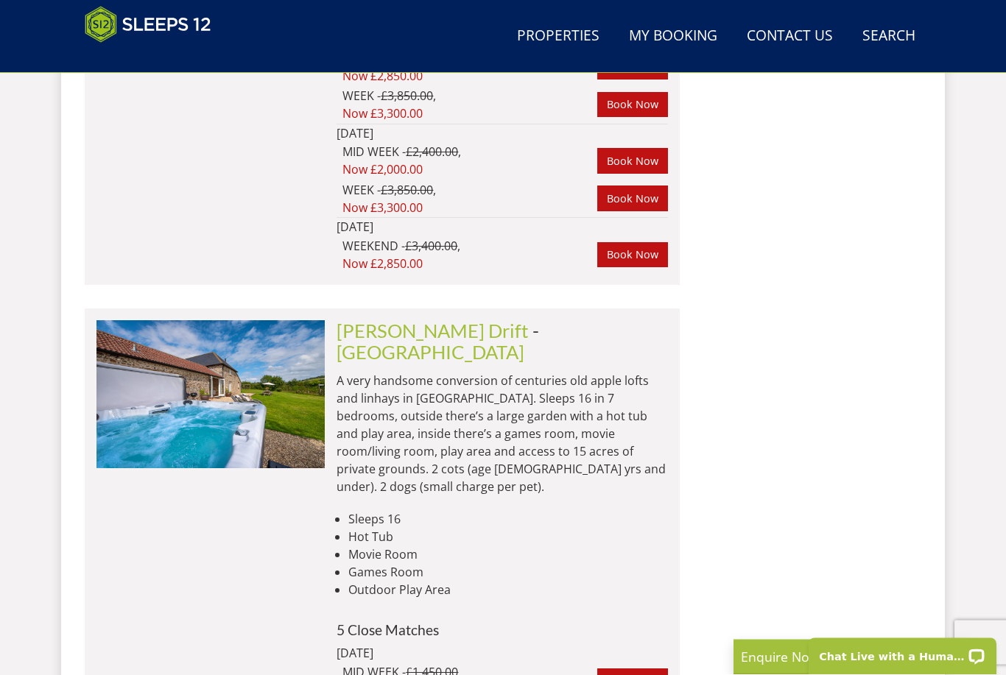
scroll to position [10679, 0]
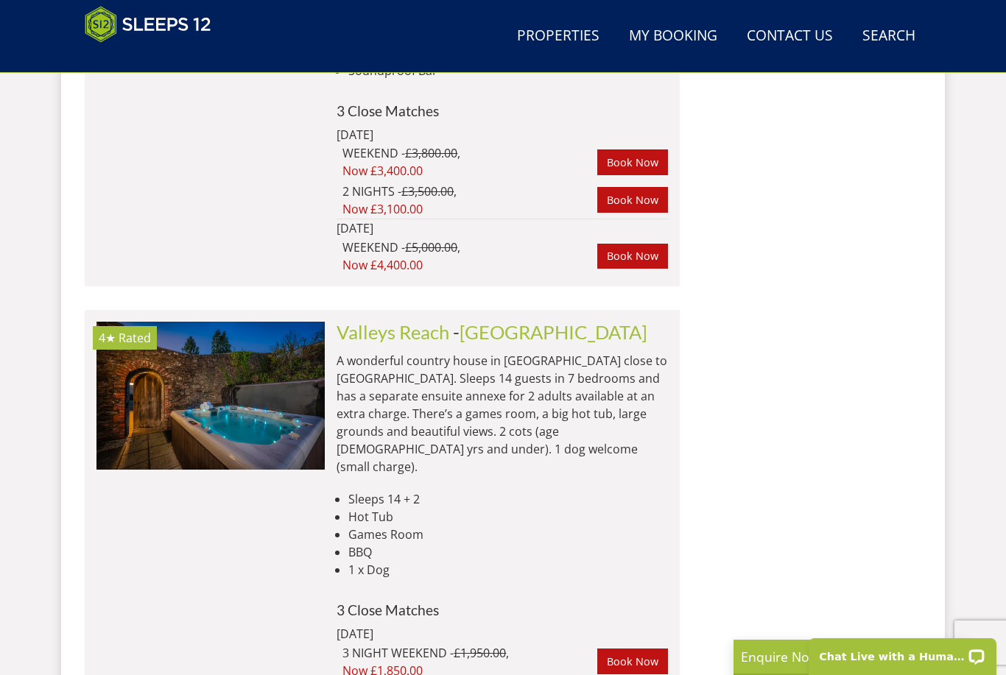
scroll to position [13386, 0]
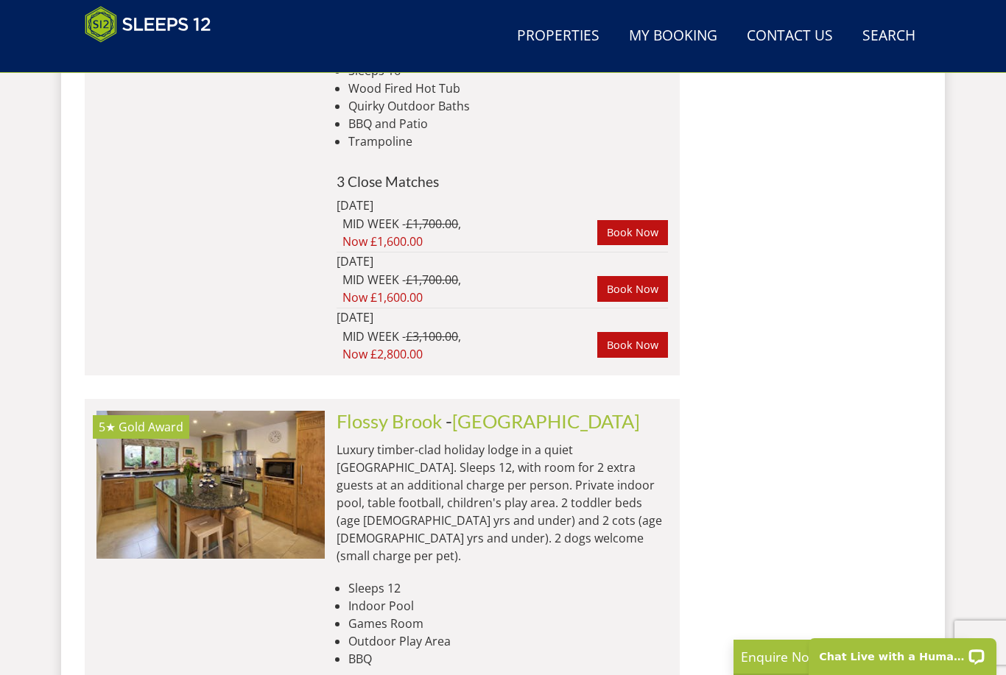
scroll to position [0, 0]
